Goal: Book appointment/travel/reservation

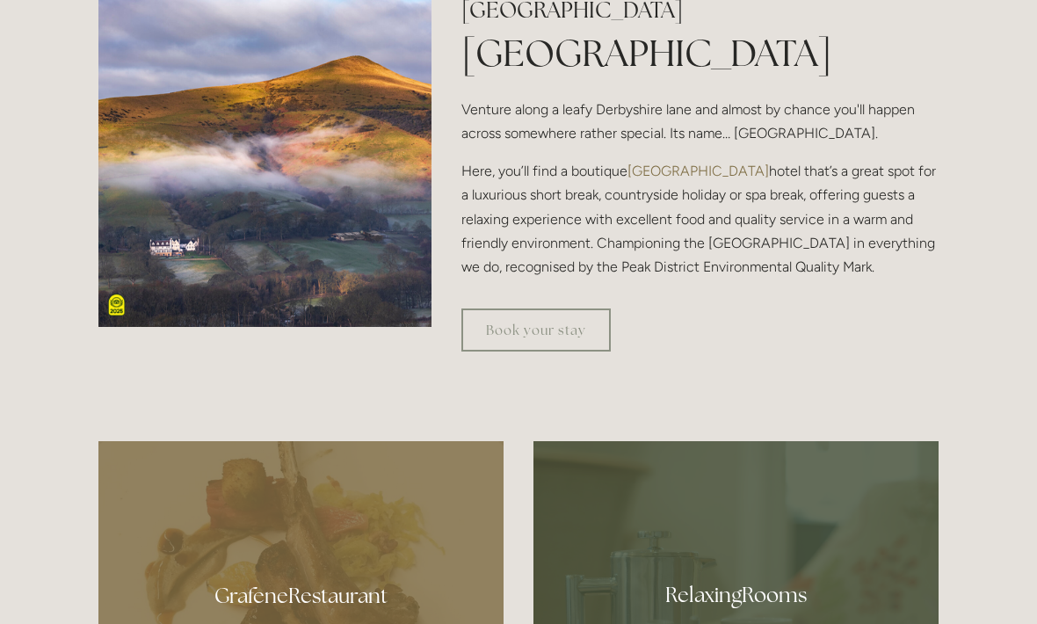
scroll to position [619, 0]
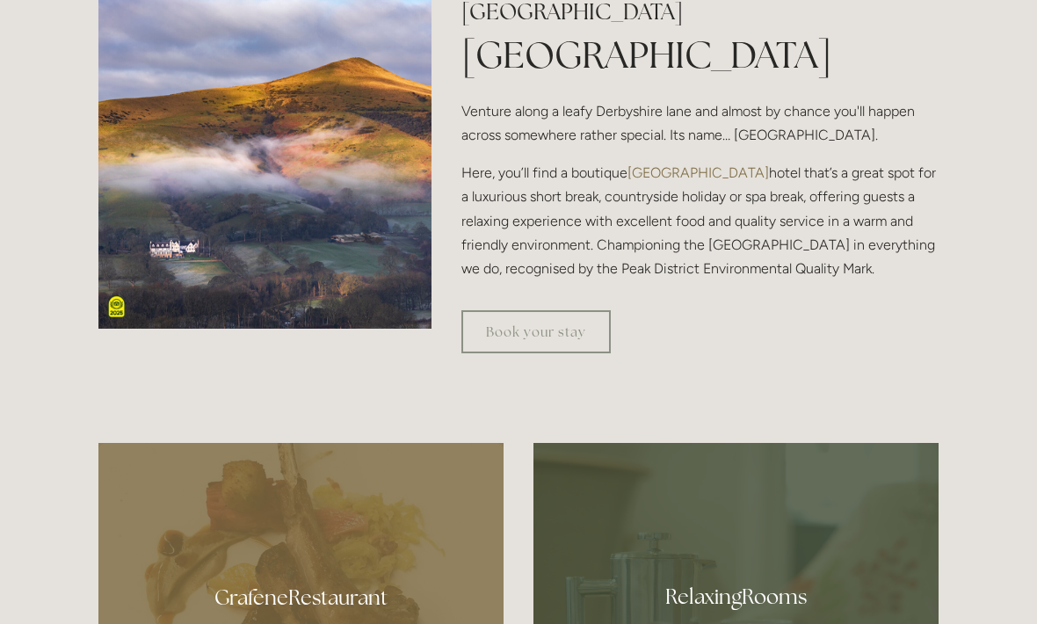
click at [538, 353] on link "Book your stay" at bounding box center [536, 331] width 149 height 43
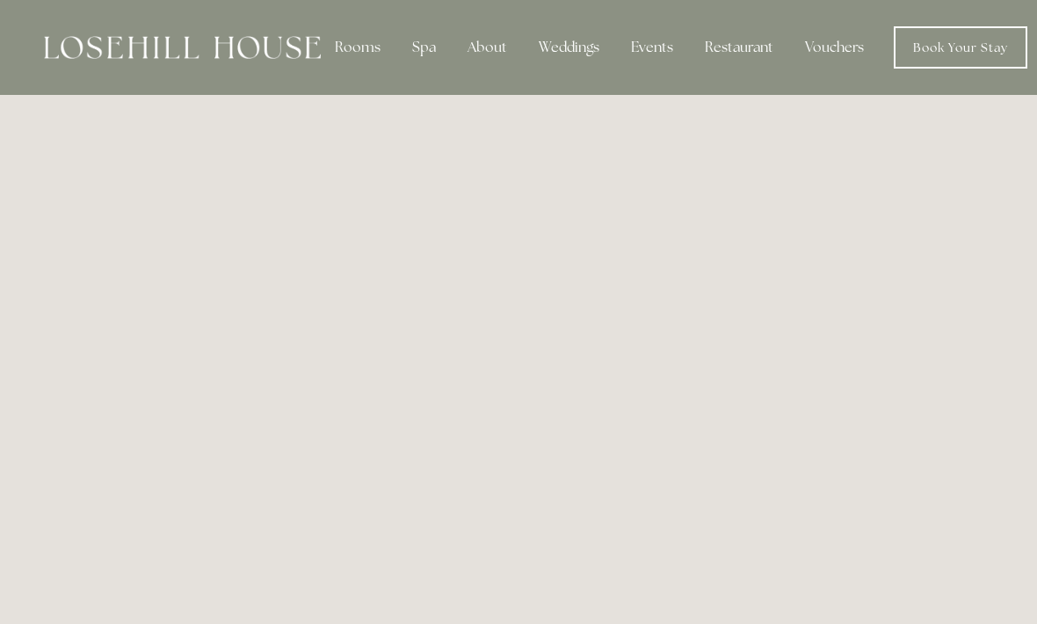
click at [751, 41] on div "Restaurant" at bounding box center [739, 47] width 97 height 35
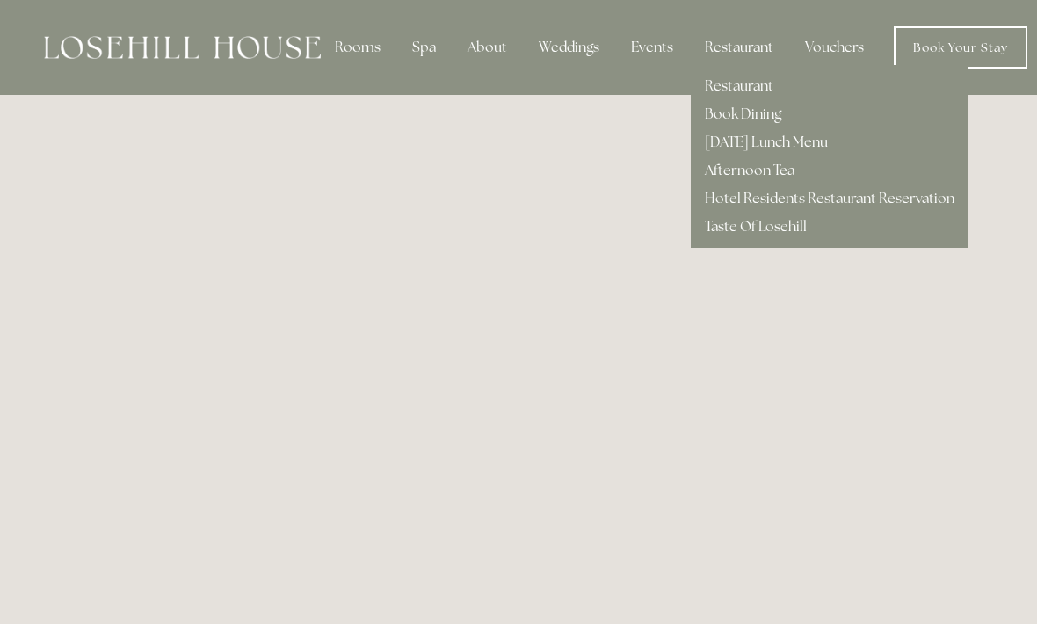
click at [554, 68] on nav "Rooms Rooms Your Stay Book a stay Offers Spa Spa" at bounding box center [674, 47] width 707 height 42
click at [493, 46] on div "About" at bounding box center [488, 47] width 68 height 35
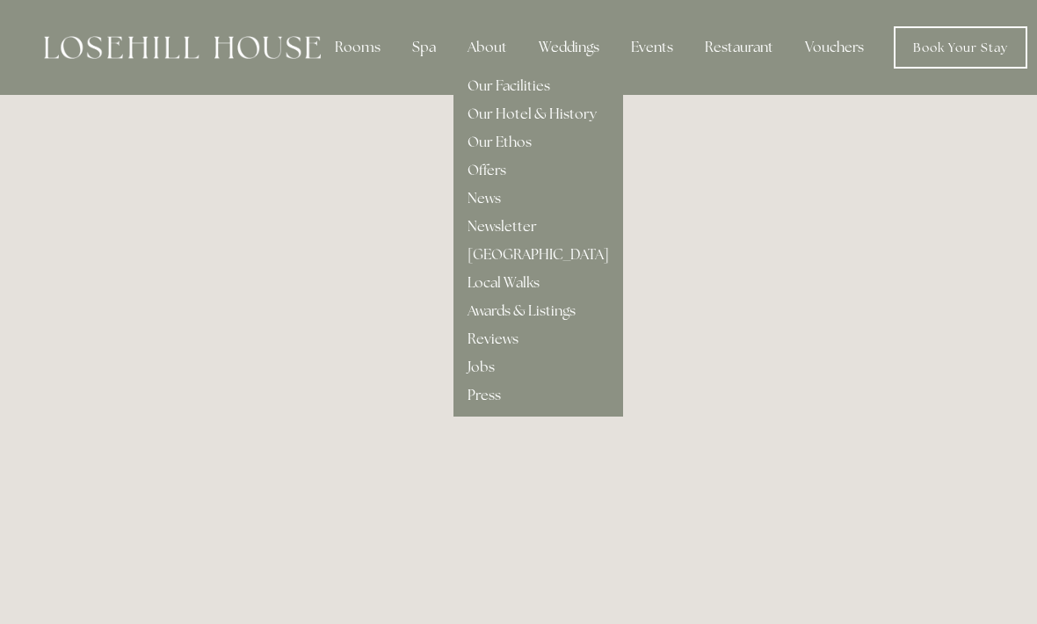
click at [525, 279] on link "Local Walks" at bounding box center [504, 282] width 72 height 18
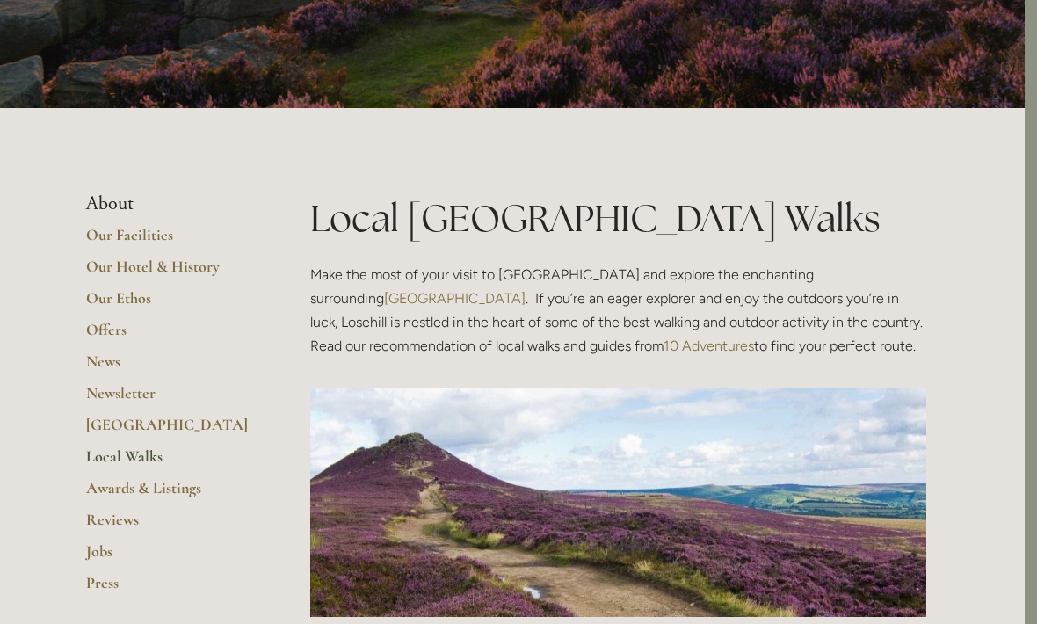
scroll to position [0, 12]
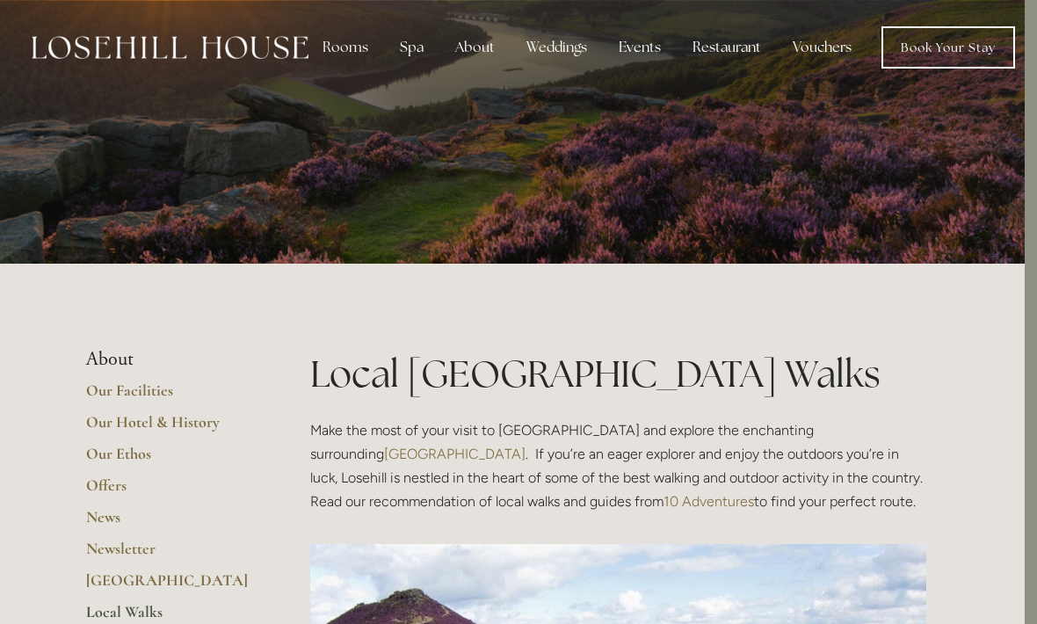
click at [411, 50] on div "Spa" at bounding box center [412, 47] width 52 height 35
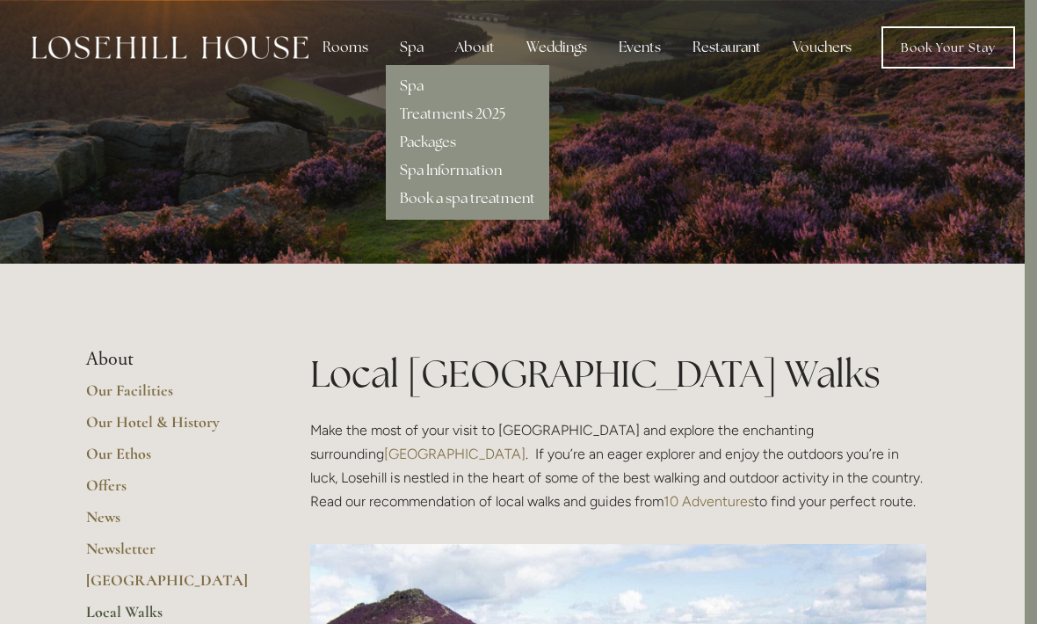
click at [484, 171] on link "Spa Information" at bounding box center [451, 170] width 102 height 18
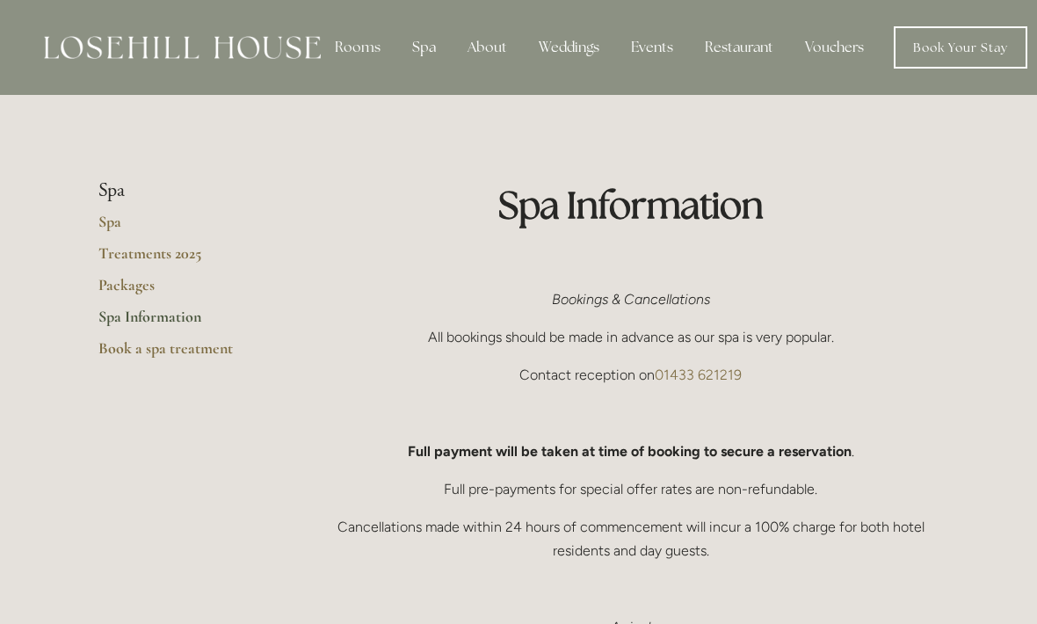
click at [109, 186] on li "Spa" at bounding box center [182, 190] width 168 height 23
click at [105, 187] on li "Spa" at bounding box center [182, 190] width 168 height 23
click at [742, 40] on div "Restaurant" at bounding box center [739, 47] width 97 height 35
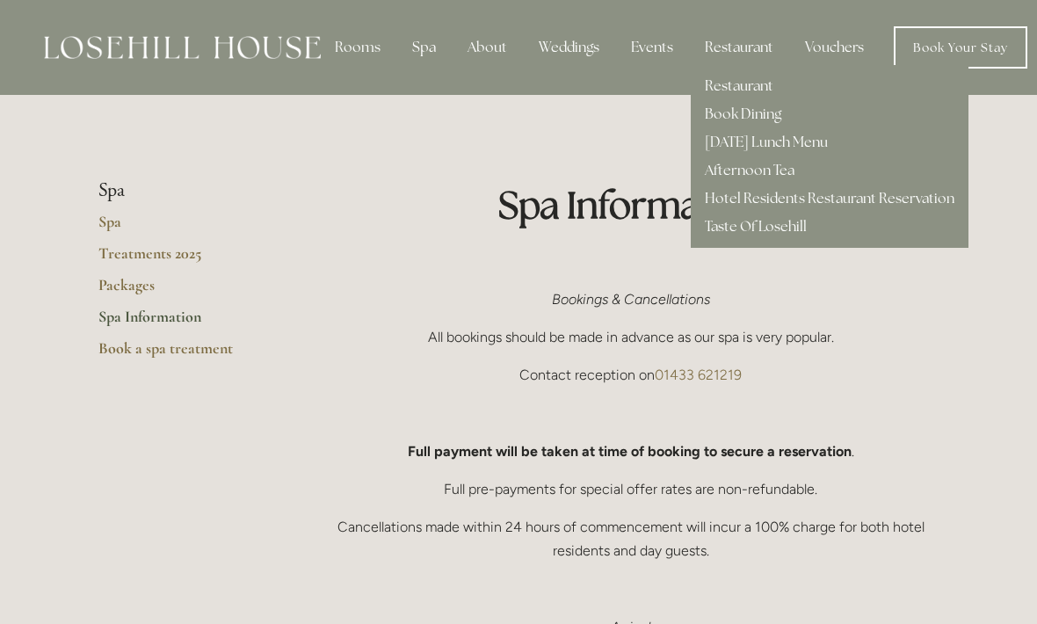
click at [769, 221] on link "Taste Of Losehill" at bounding box center [756, 226] width 102 height 18
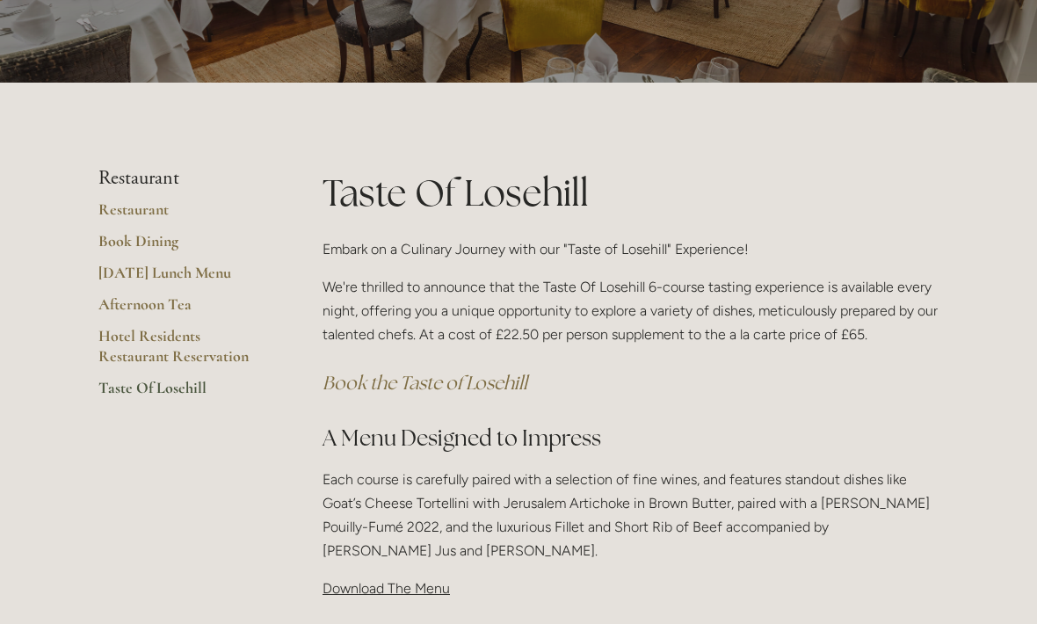
scroll to position [92, 0]
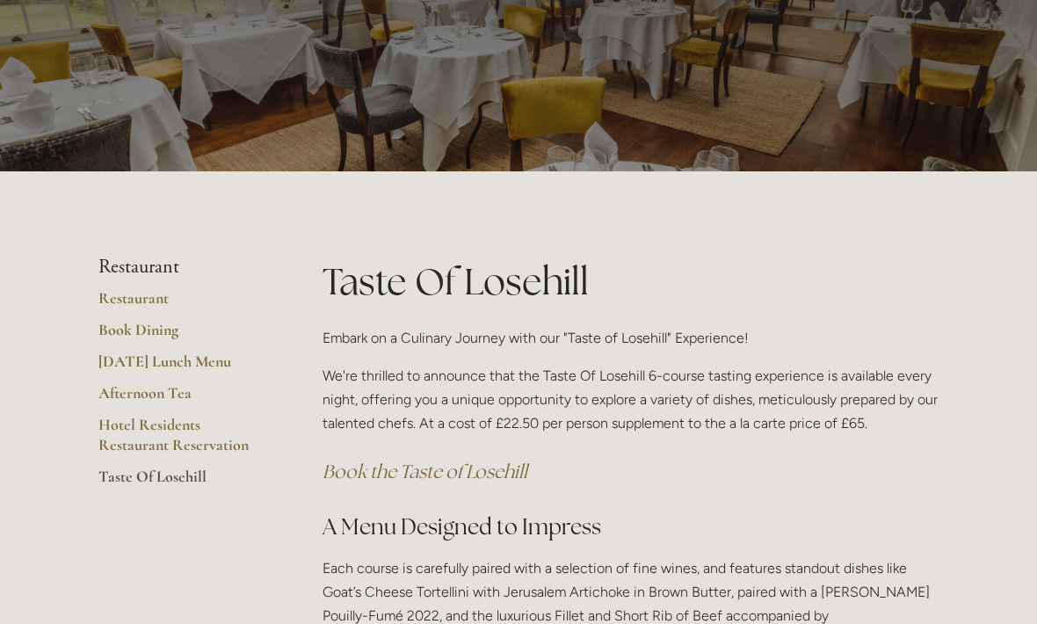
click at [142, 427] on link "Hotel Residents Restaurant Reservation" at bounding box center [182, 441] width 168 height 52
